Goal: Check status: Check status

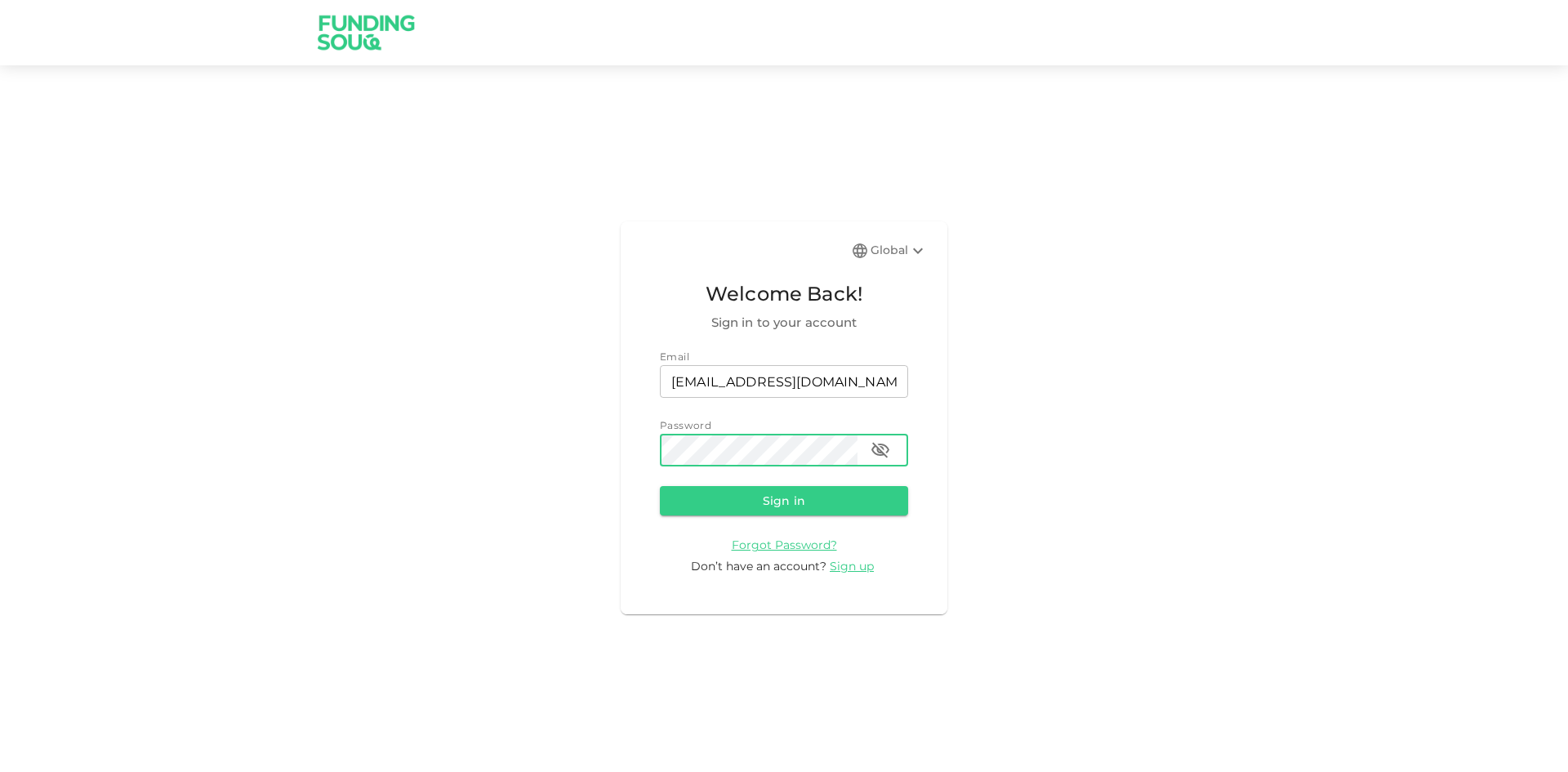
click at [660, 486] on button "Sign in" at bounding box center [784, 500] width 248 height 29
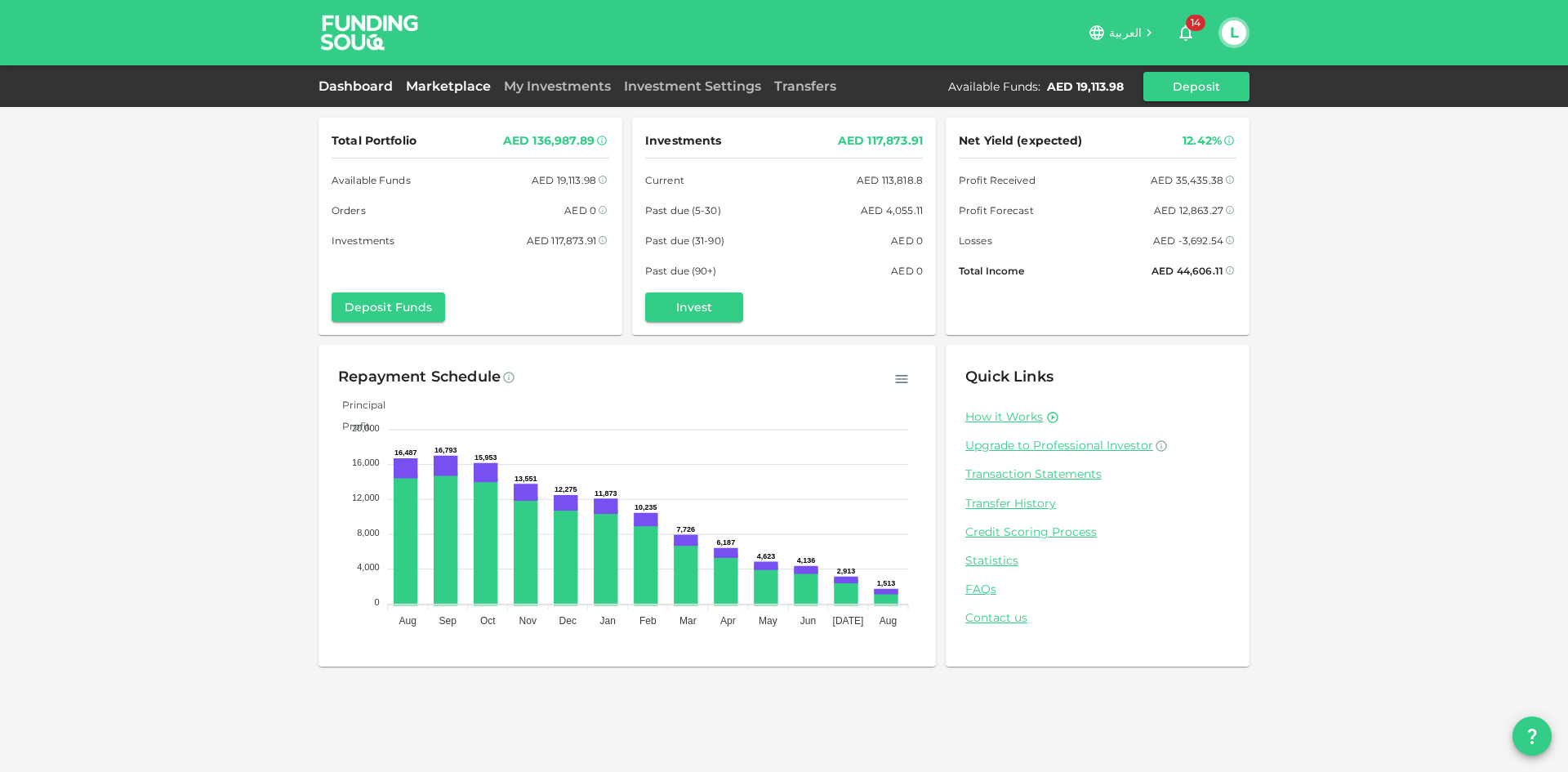
click at [463, 83] on link "Marketplace" at bounding box center [448, 85] width 98 height 16
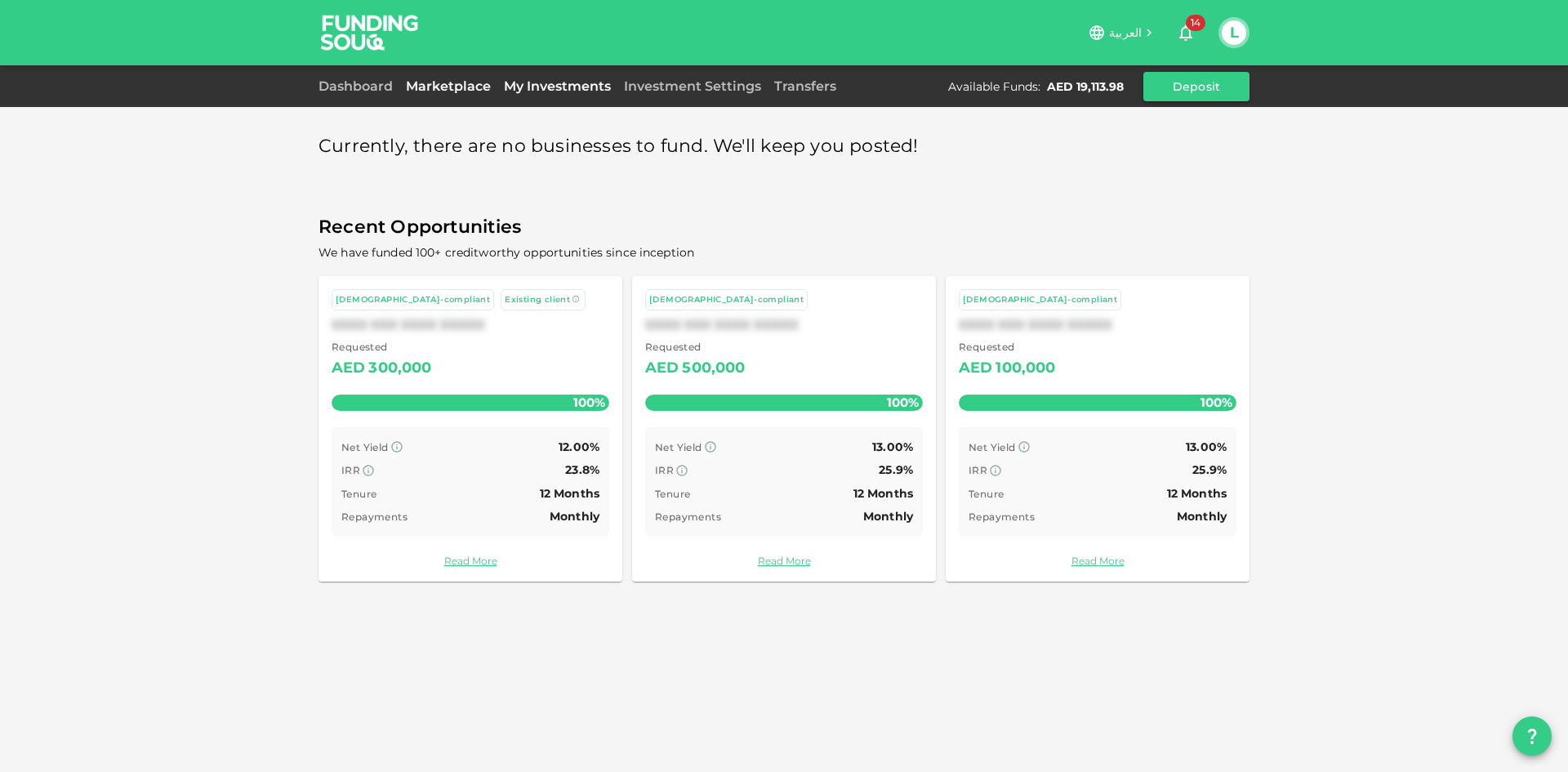
click at [509, 81] on link "My Investments" at bounding box center [557, 85] width 120 height 16
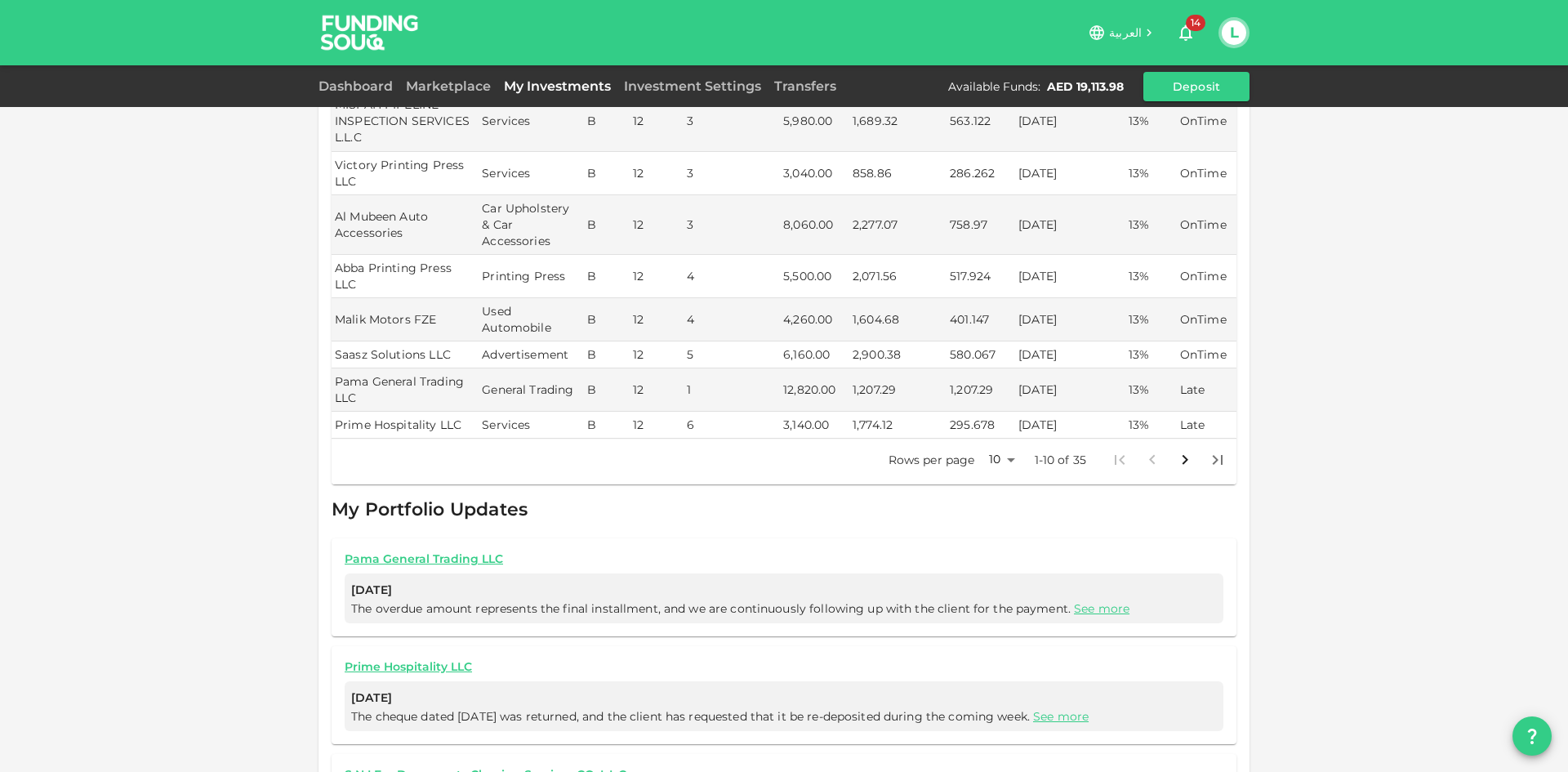
scroll to position [408, 0]
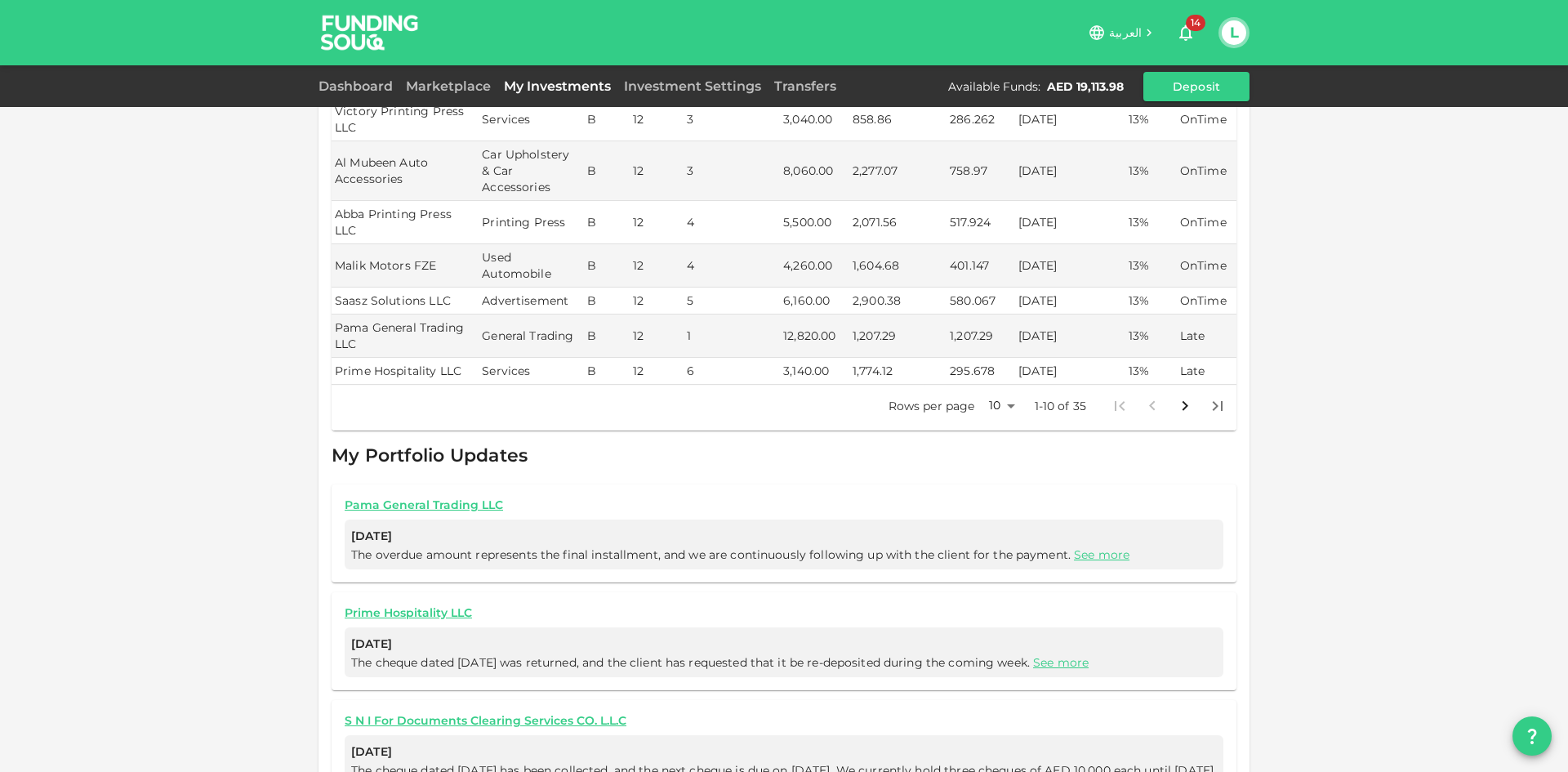
click at [983, 376] on body "العربية 14 L Dashboard Marketplace My Investments Investment Settings Transfers…" at bounding box center [784, 386] width 1568 height 772
click at [982, 460] on li "50" at bounding box center [995, 455] width 49 height 29
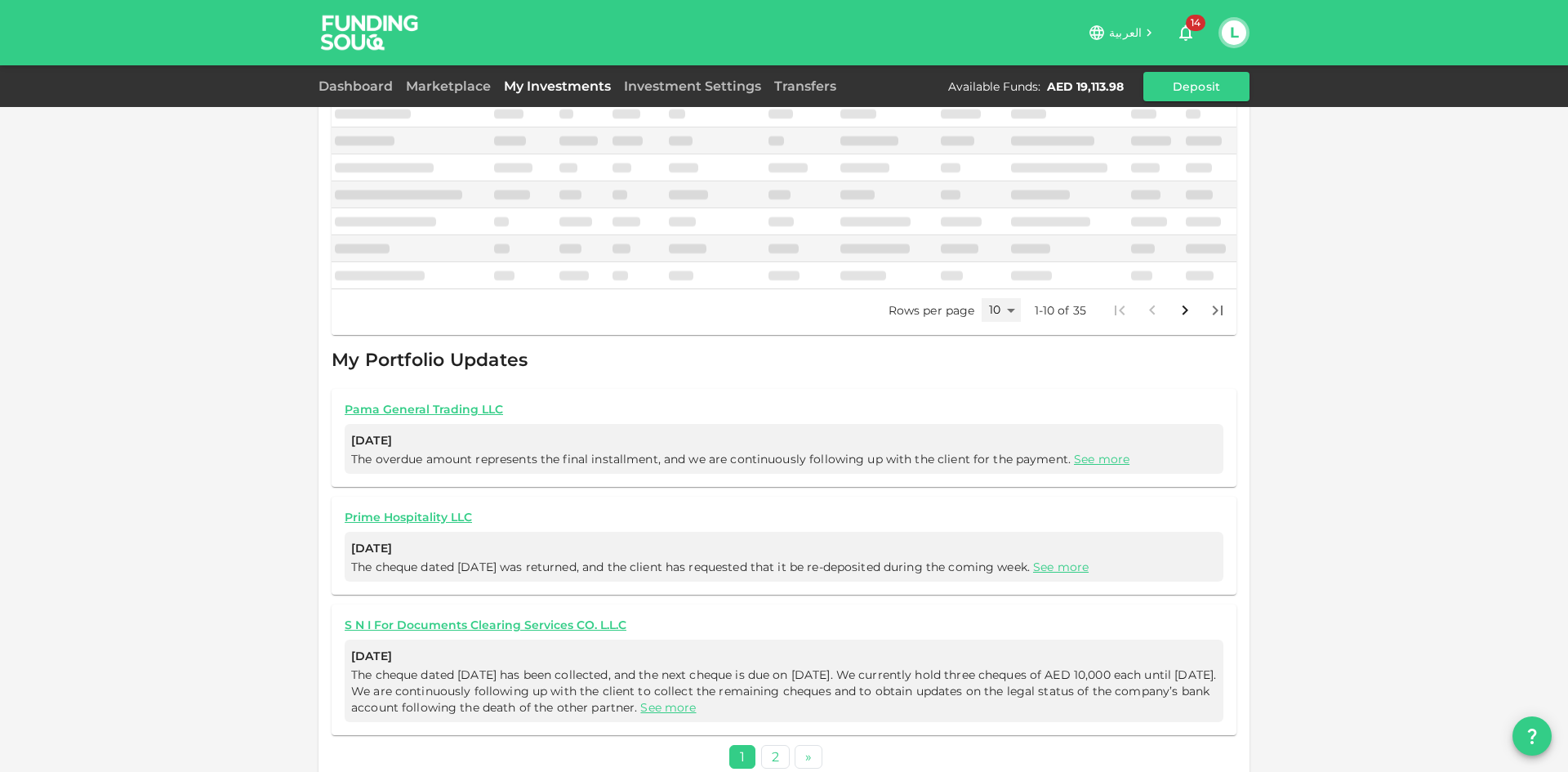
type input "50"
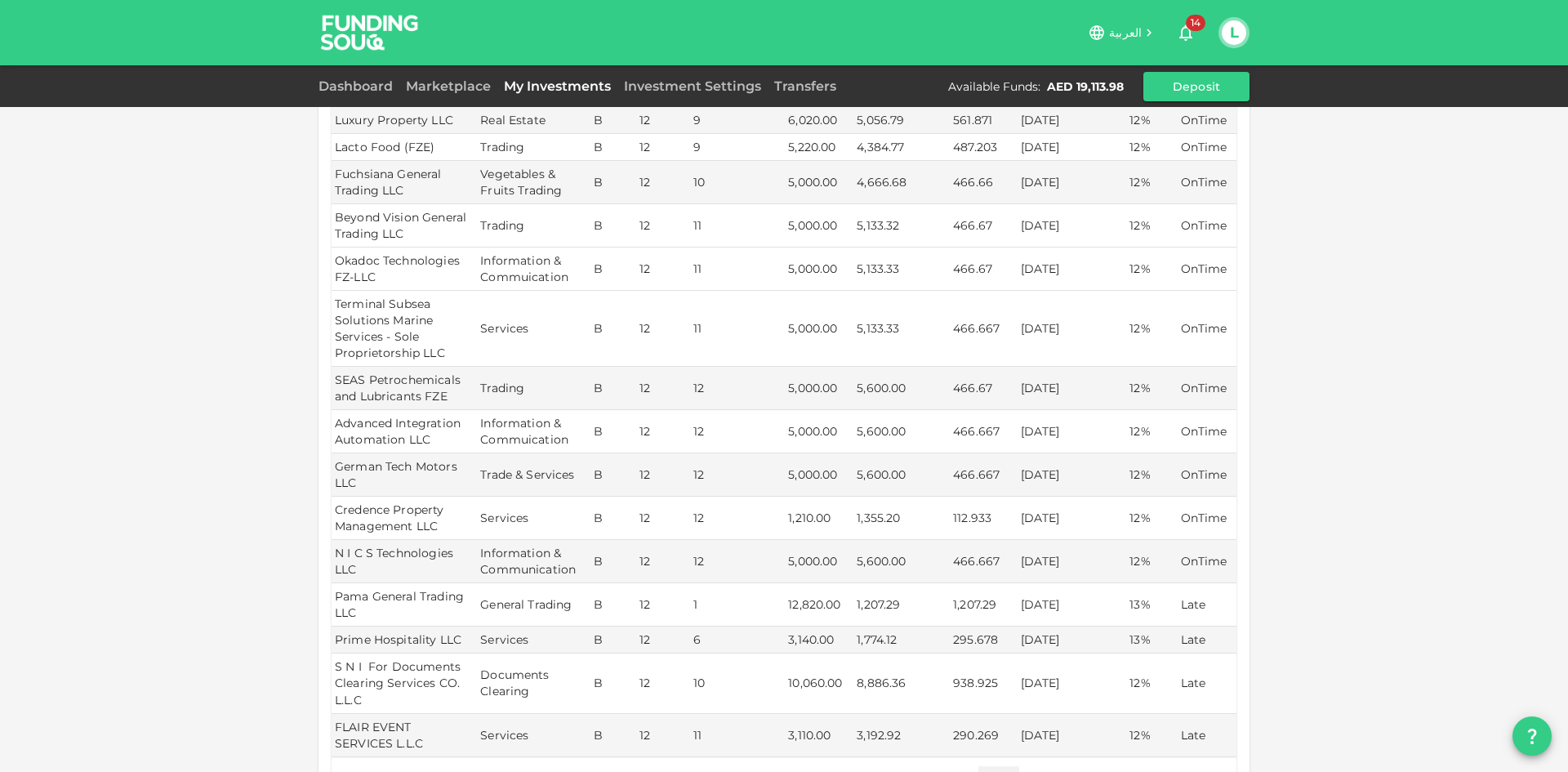
scroll to position [1238, 0]
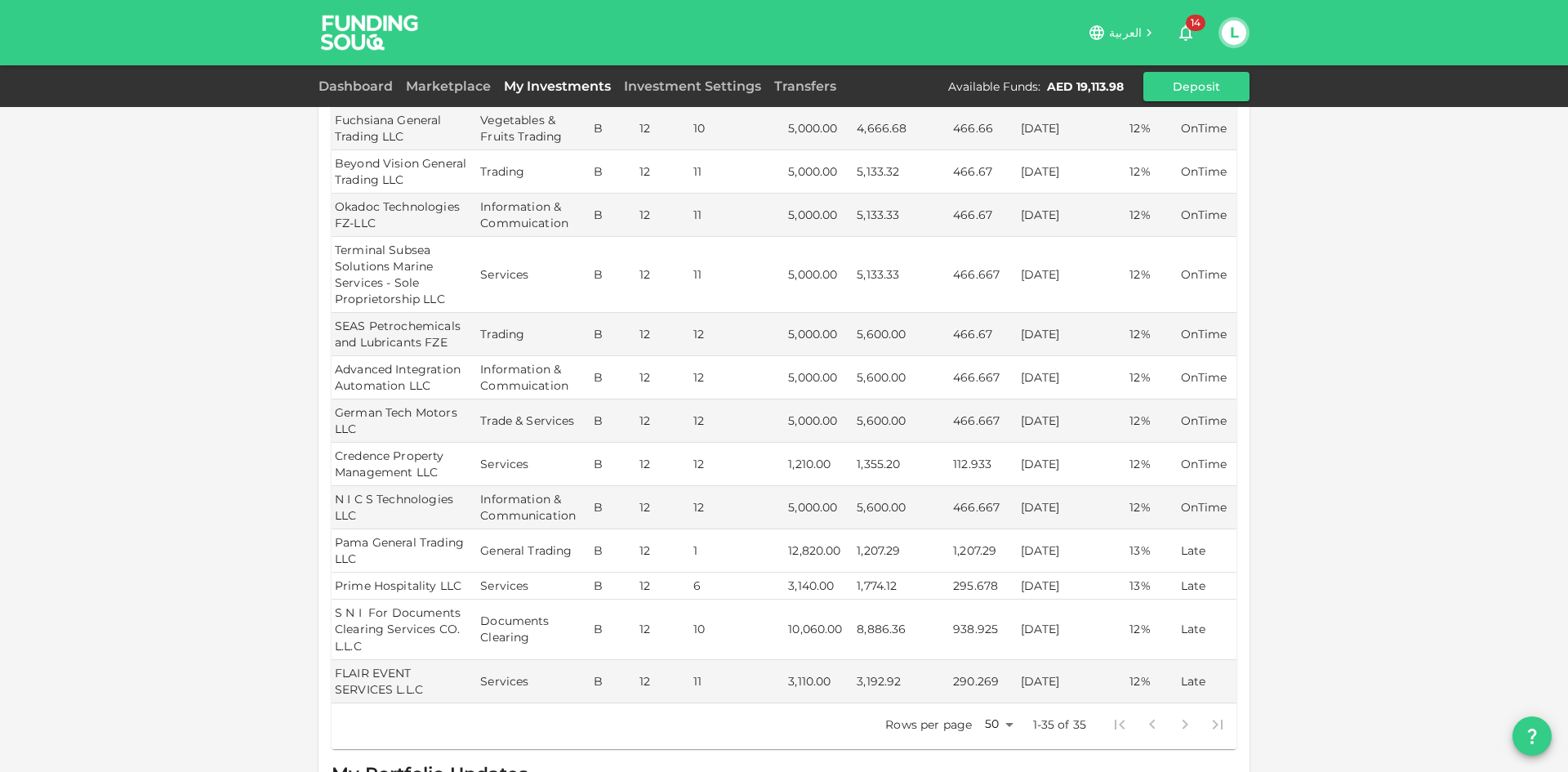
click at [920, 587] on td "1,774.12" at bounding box center [902, 586] width 96 height 27
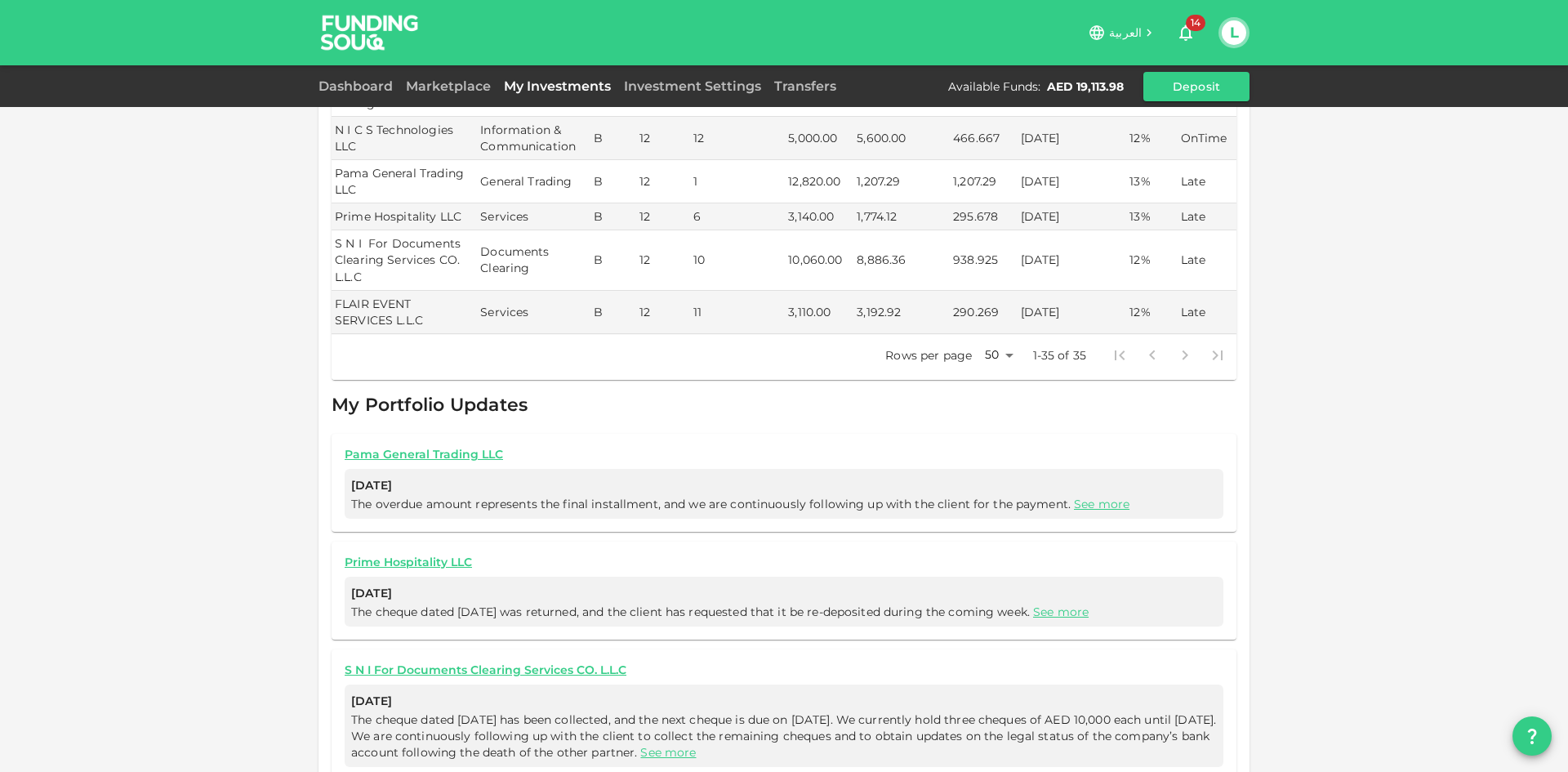
scroll to position [1647, 0]
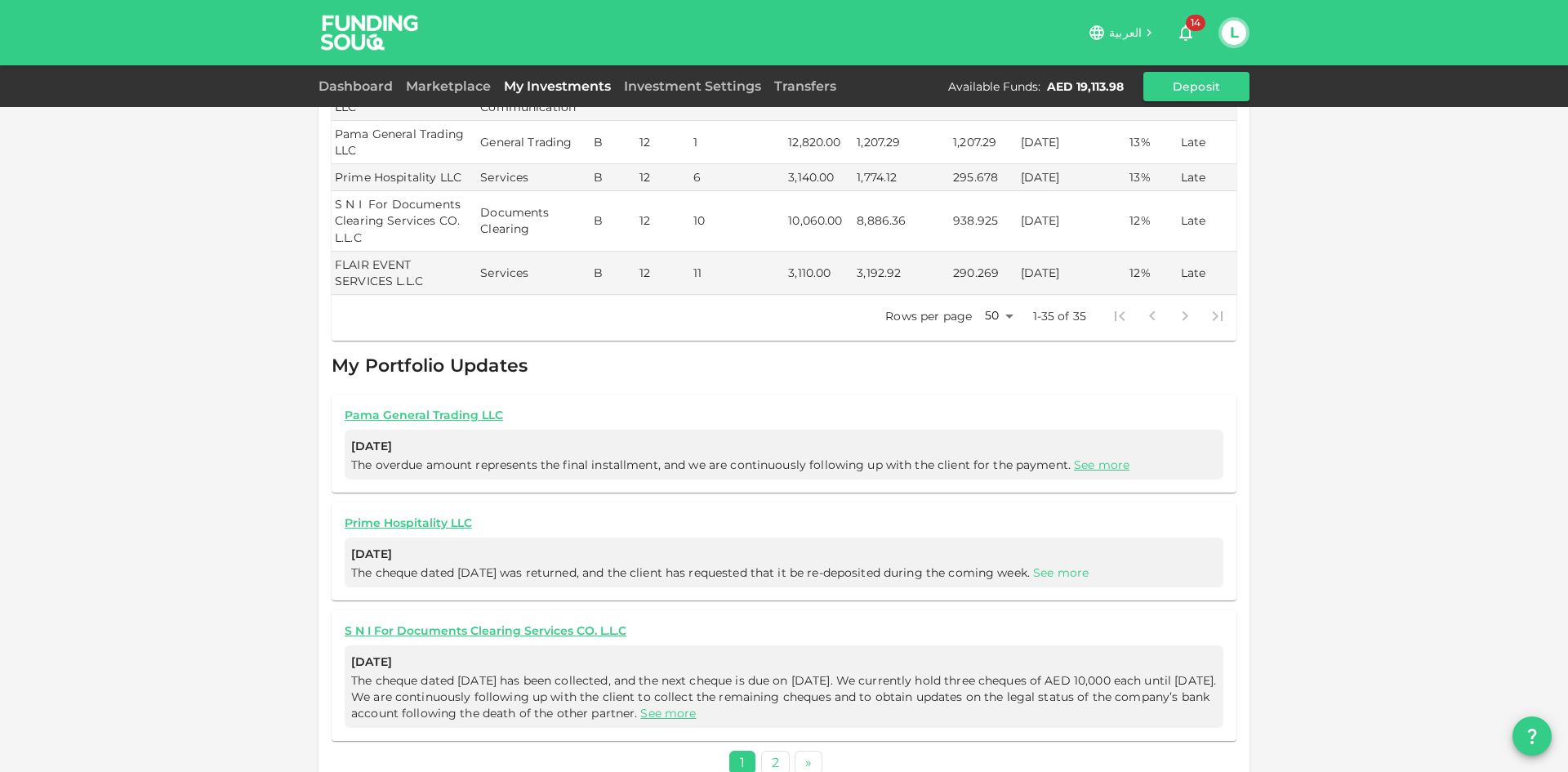
click at [1072, 571] on link "See more" at bounding box center [1060, 573] width 55 height 15
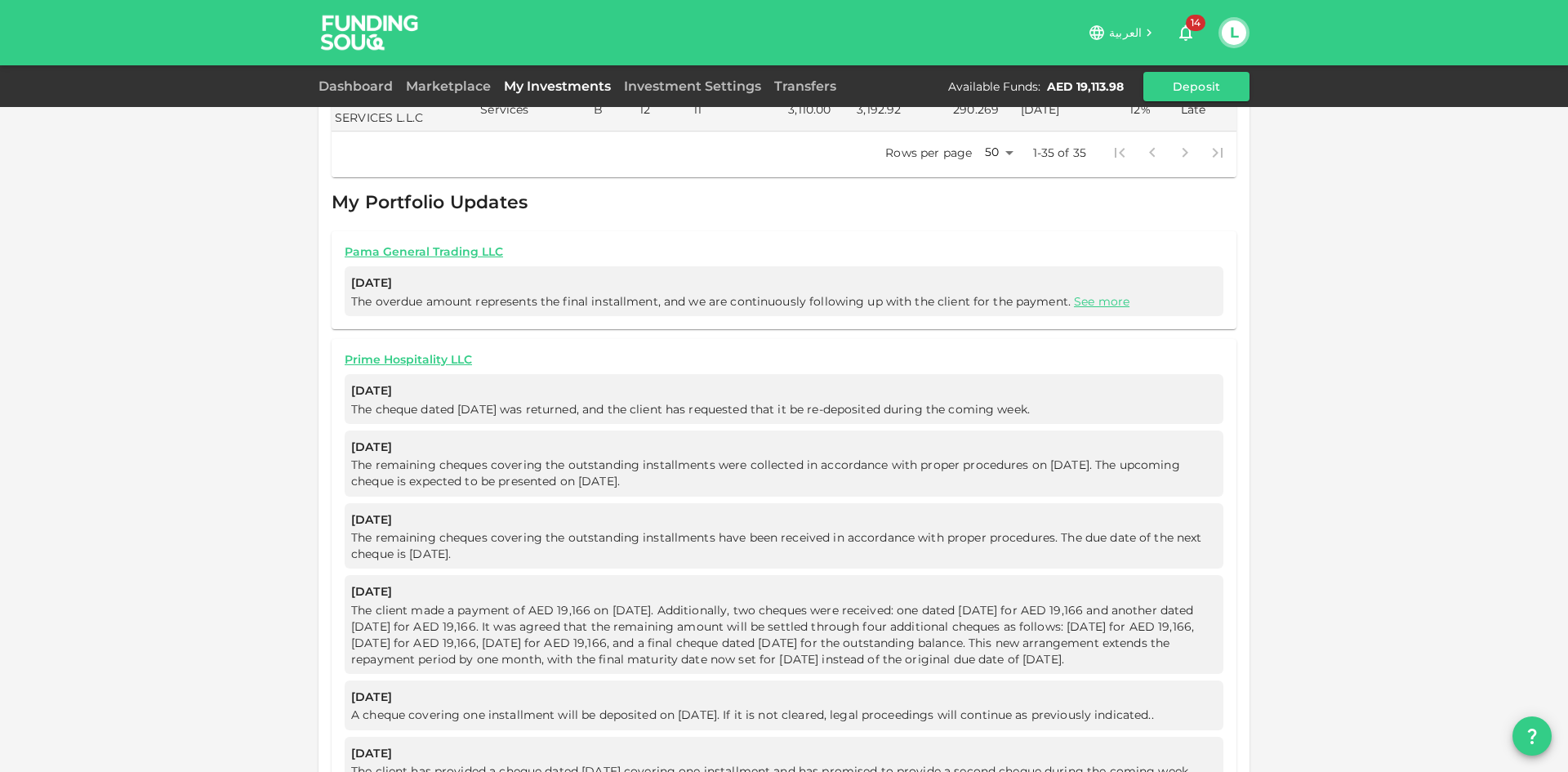
scroll to position [1729, 0]
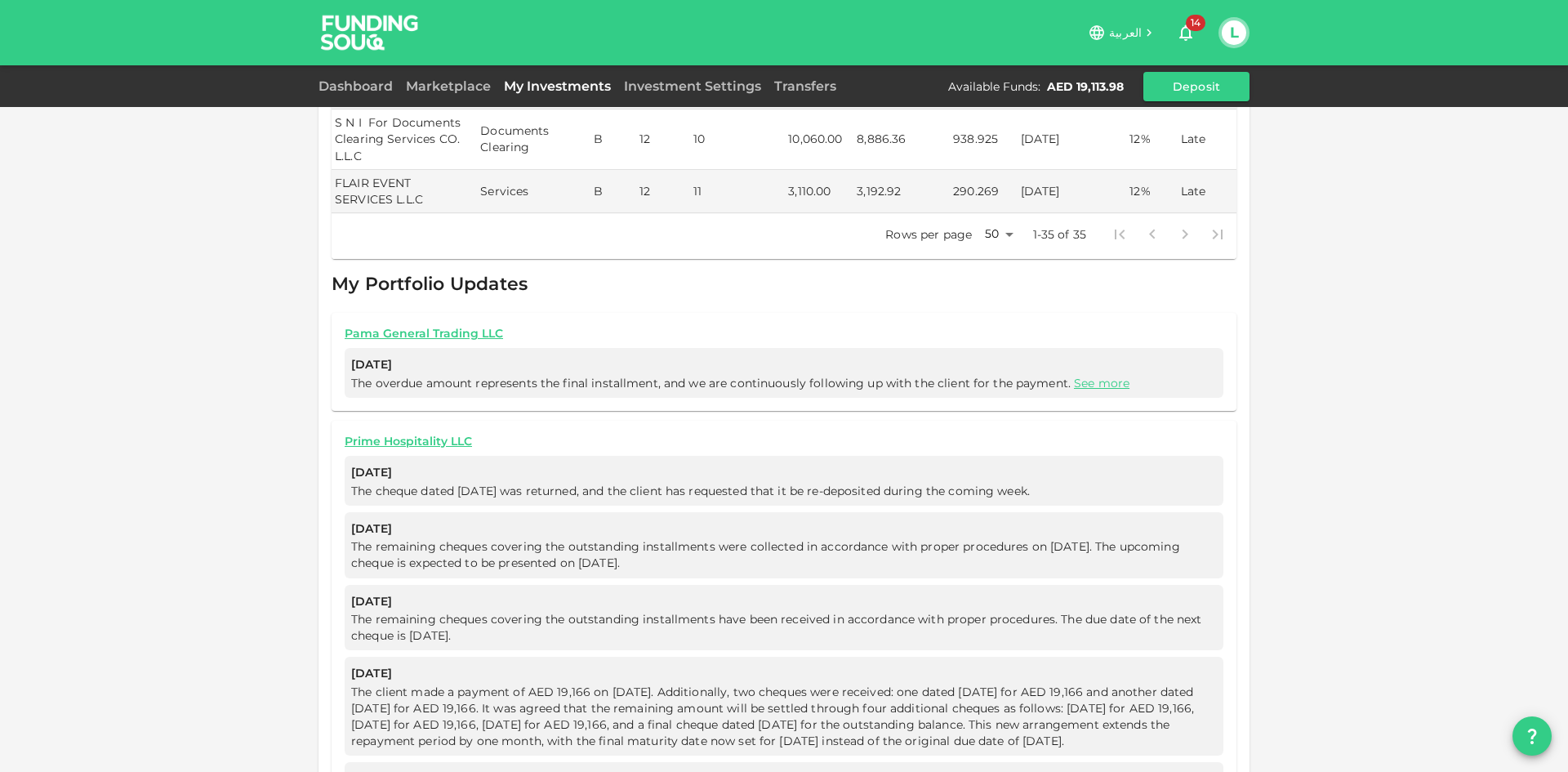
click at [559, 520] on span "[DATE]" at bounding box center [784, 529] width 866 height 20
click at [1003, 467] on span "[DATE]" at bounding box center [784, 473] width 866 height 20
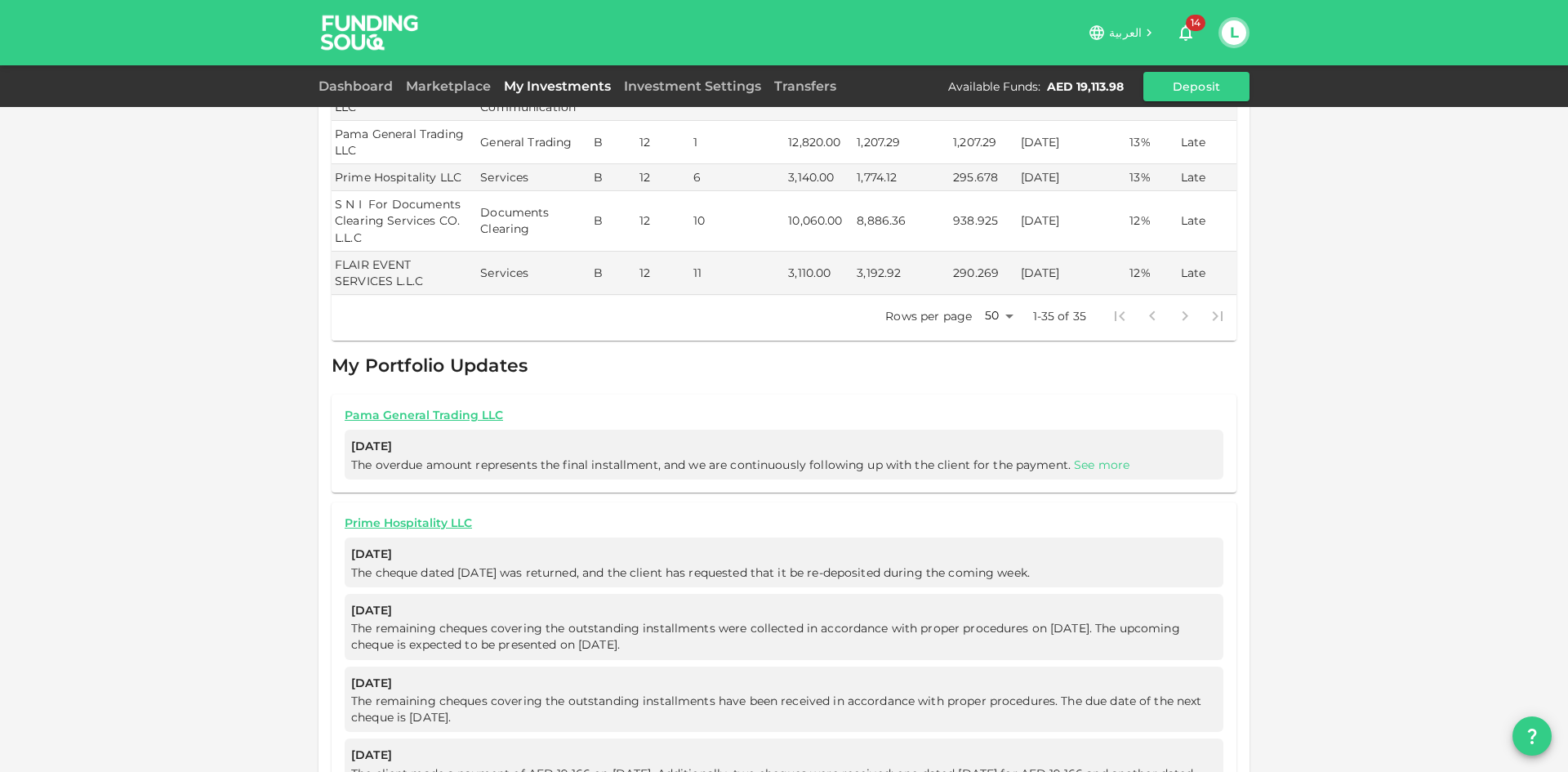
click at [1078, 463] on link "See more" at bounding box center [1102, 464] width 55 height 15
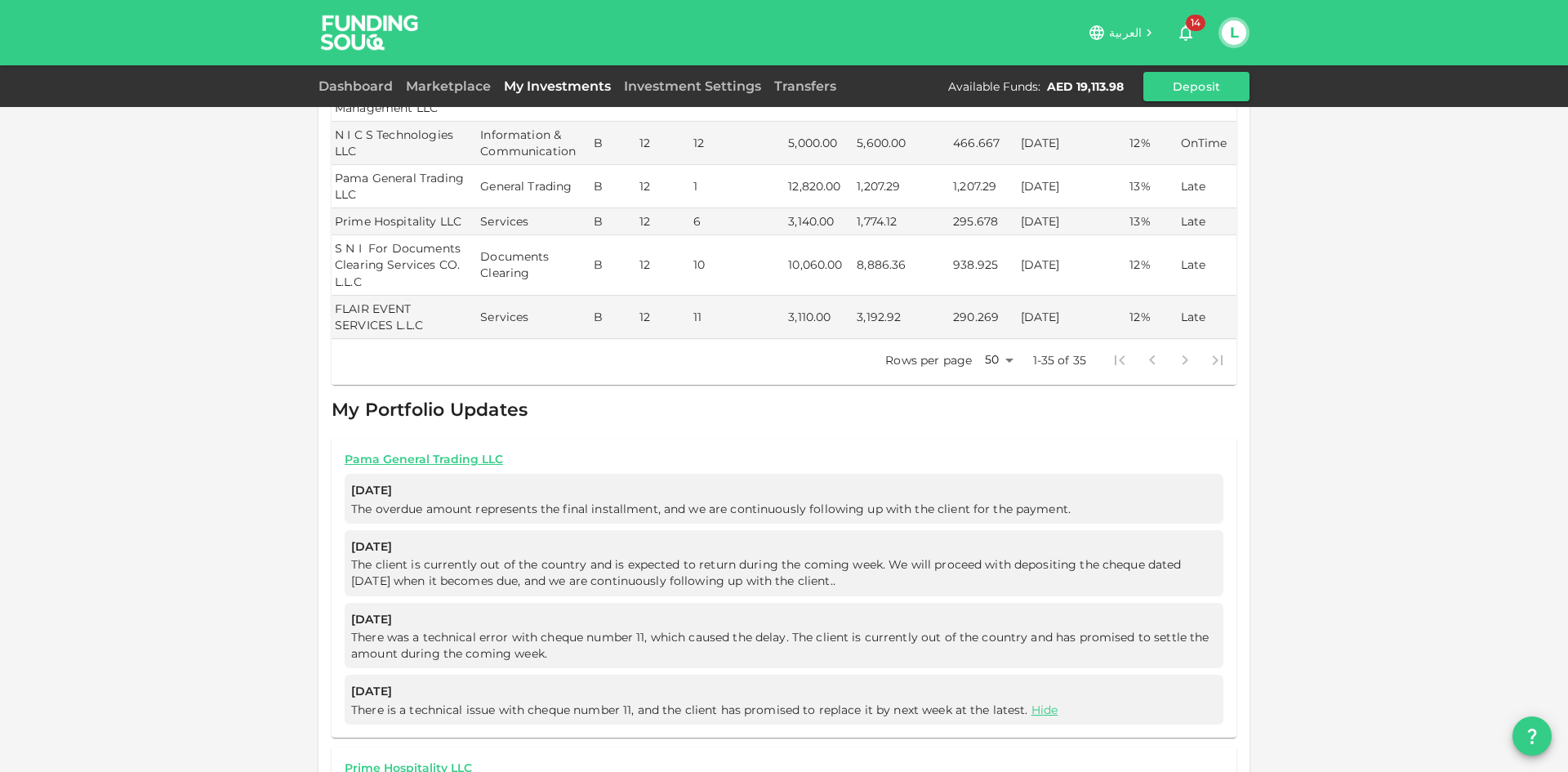
scroll to position [1565, 0]
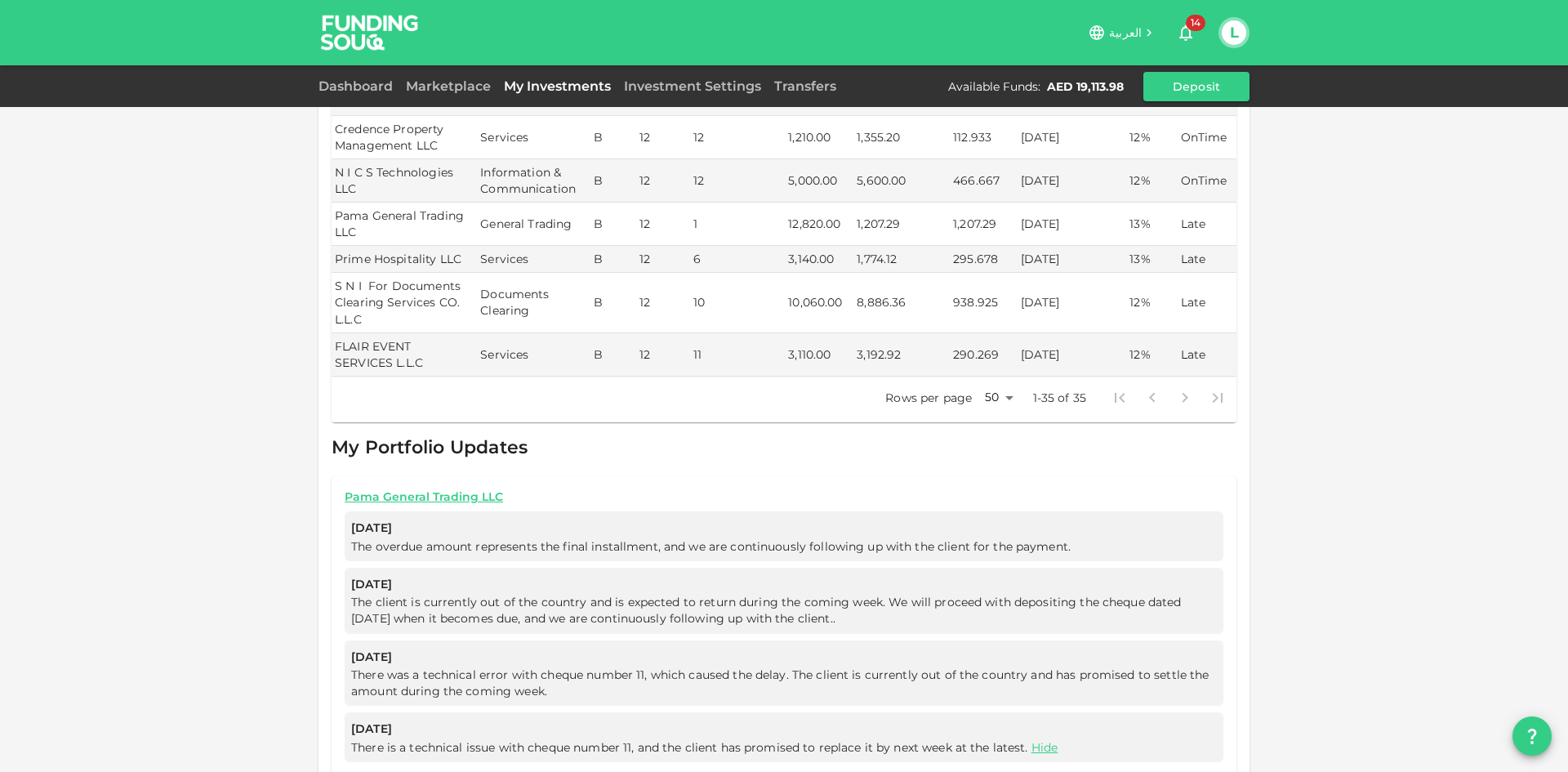
click at [874, 618] on span "The client is currently out of the country and is expected to return during the…" at bounding box center [784, 610] width 866 height 33
